Goal: Transaction & Acquisition: Purchase product/service

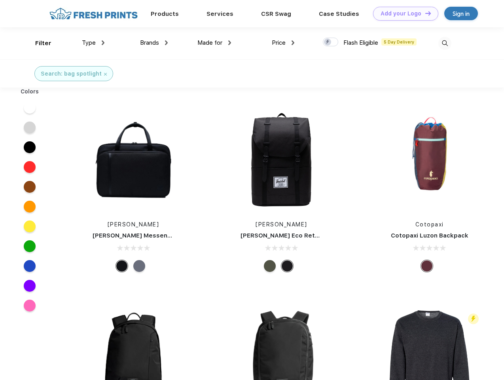
scroll to position [0, 0]
click at [403, 13] on link "Add your Logo Design Tool" at bounding box center [405, 14] width 65 height 14
click at [0, 0] on div "Design Tool" at bounding box center [0, 0] width 0 height 0
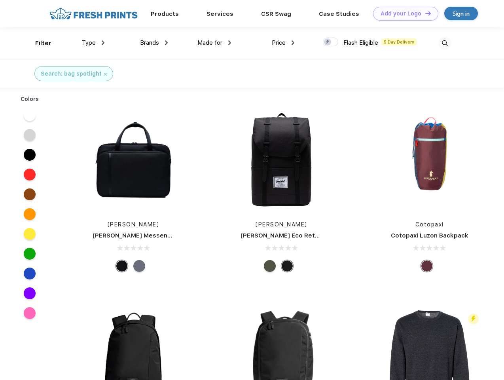
click at [425, 13] on link "Add your Logo Design Tool" at bounding box center [405, 14] width 65 height 14
click at [38, 43] on div "Filter" at bounding box center [43, 43] width 16 height 9
click at [93, 43] on span "Type" at bounding box center [89, 42] width 14 height 7
click at [154, 43] on span "Brands" at bounding box center [149, 42] width 19 height 7
click at [215, 43] on span "Made for" at bounding box center [210, 42] width 25 height 7
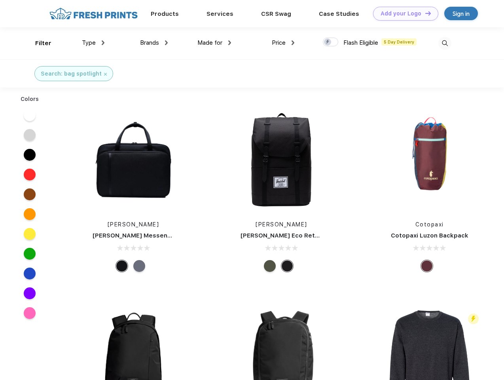
click at [283, 43] on span "Price" at bounding box center [279, 42] width 14 height 7
click at [331, 42] on div at bounding box center [330, 42] width 15 height 9
click at [328, 42] on input "checkbox" at bounding box center [325, 39] width 5 height 5
click at [445, 43] on img at bounding box center [445, 43] width 13 height 13
